Goal: Task Accomplishment & Management: Use online tool/utility

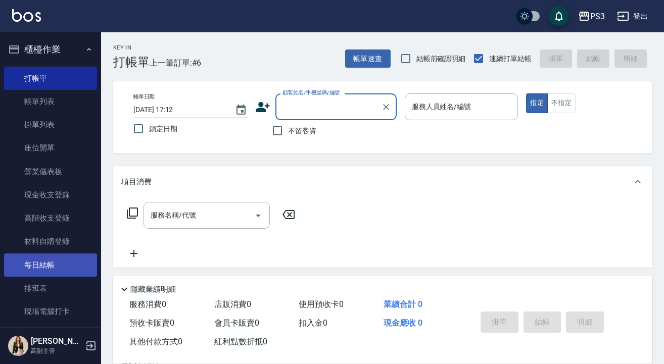
click at [33, 262] on link "每日結帳" at bounding box center [50, 265] width 93 height 23
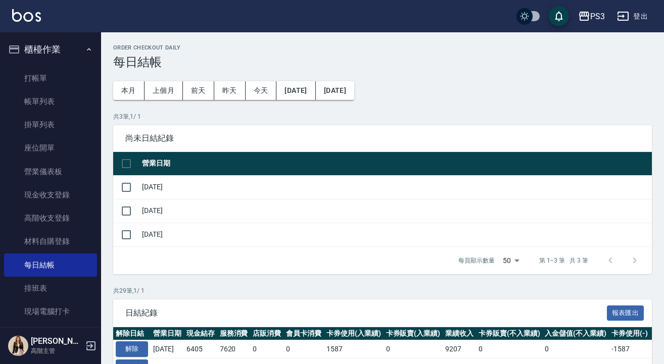
click at [425, 67] on h3 "每日結帳" at bounding box center [382, 62] width 539 height 14
click at [122, 166] on input "checkbox" at bounding box center [126, 163] width 21 height 21
checkbox input "true"
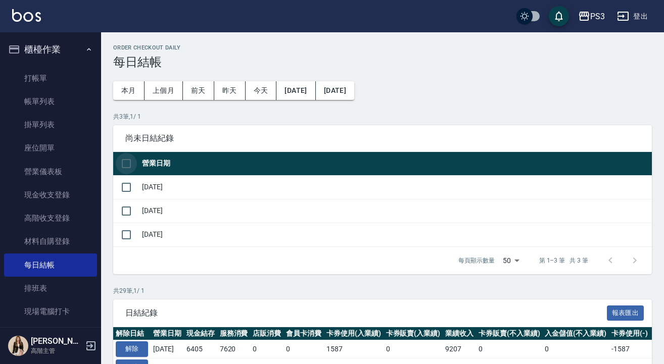
checkbox input "true"
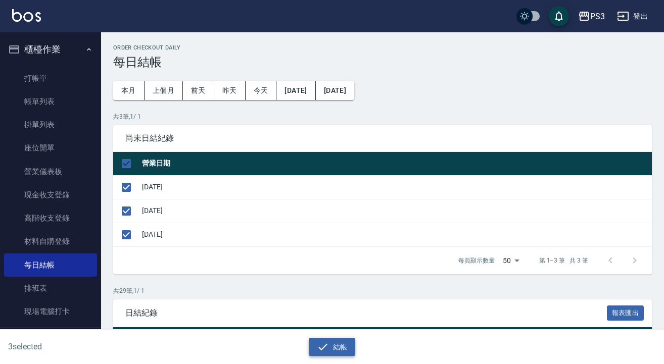
click at [333, 348] on button "結帳" at bounding box center [332, 347] width 47 height 19
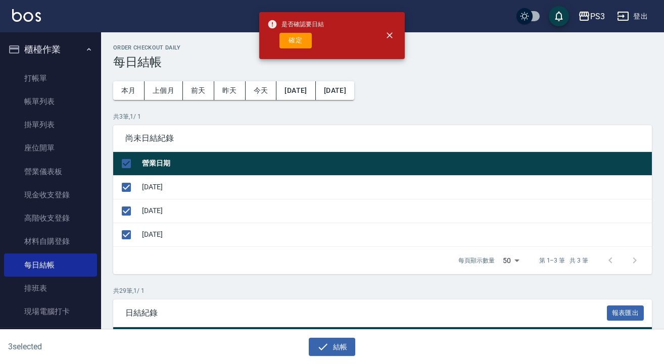
click at [297, 26] on span "是否確認要日結" at bounding box center [295, 24] width 57 height 10
click at [297, 36] on button "確定" at bounding box center [296, 41] width 32 height 16
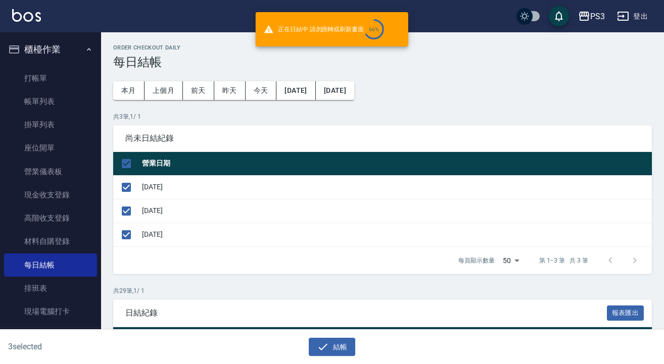
checkbox input "false"
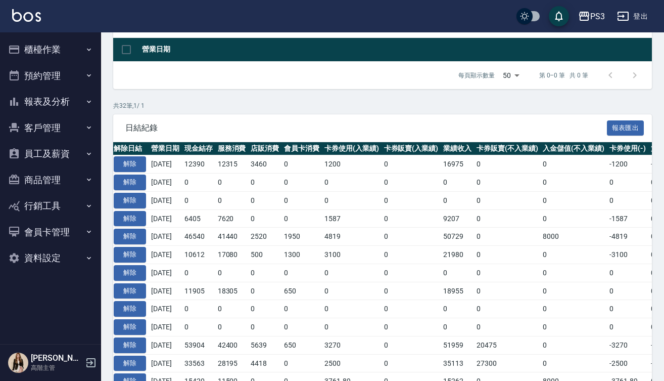
scroll to position [115, 0]
